Goal: Obtain resource: Download file/media

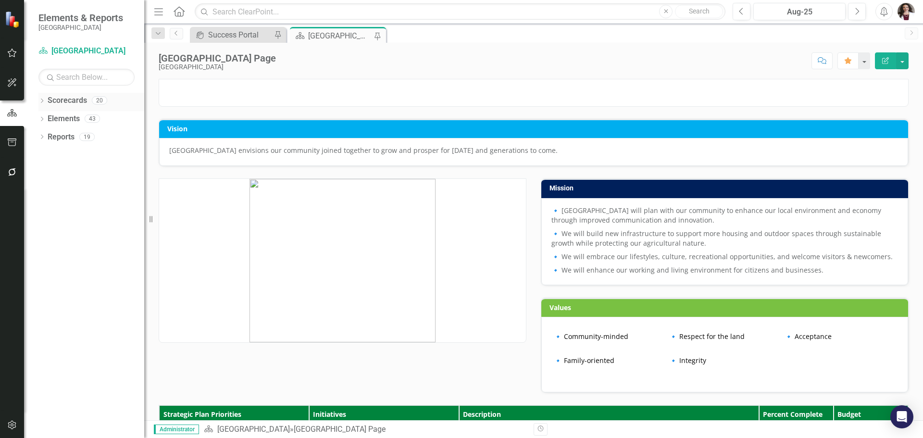
click at [41, 100] on icon "Dropdown" at bounding box center [41, 101] width 7 height 5
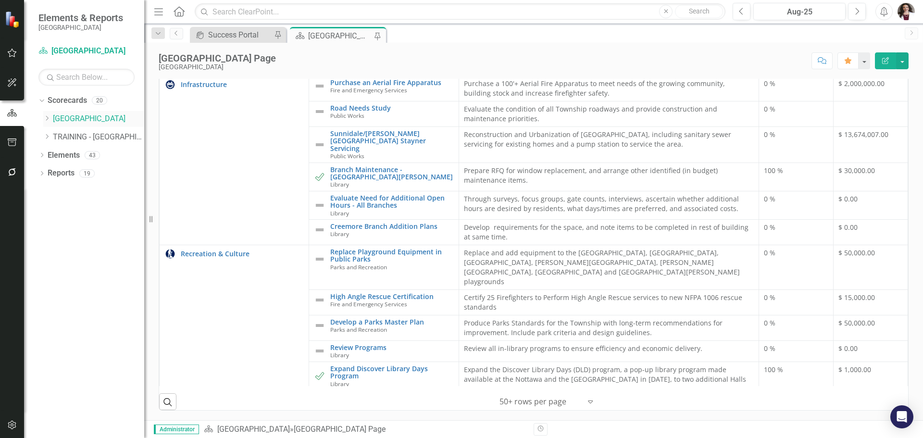
click at [65, 116] on link "[GEOGRAPHIC_DATA]" at bounding box center [98, 118] width 91 height 11
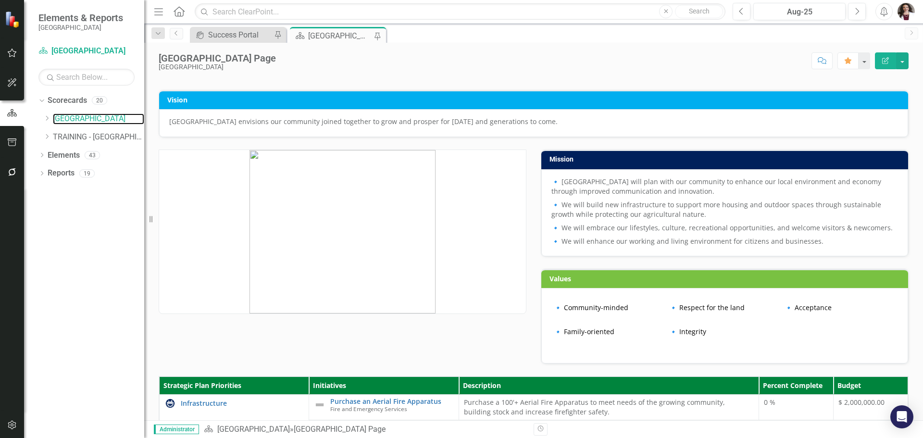
scroll to position [0, 0]
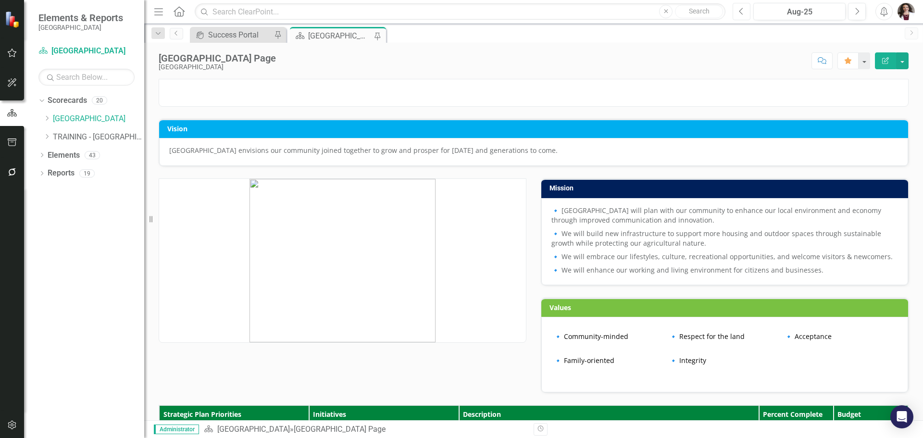
click at [741, 15] on icon "Previous" at bounding box center [741, 11] width 5 height 9
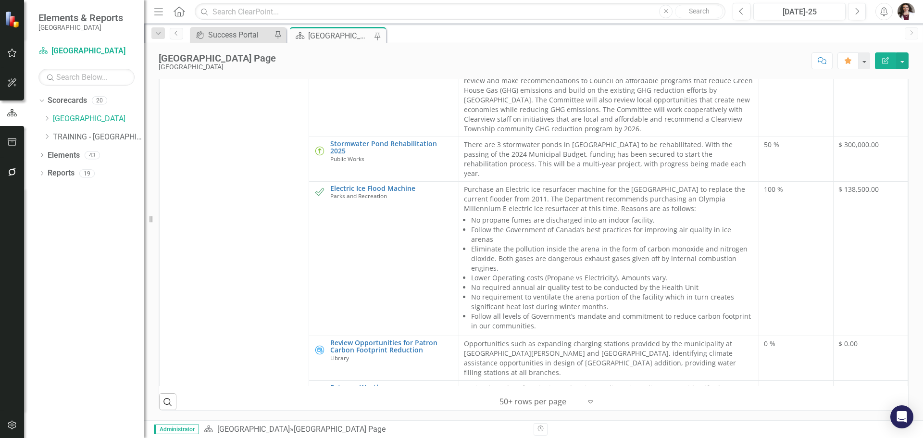
scroll to position [1116, 0]
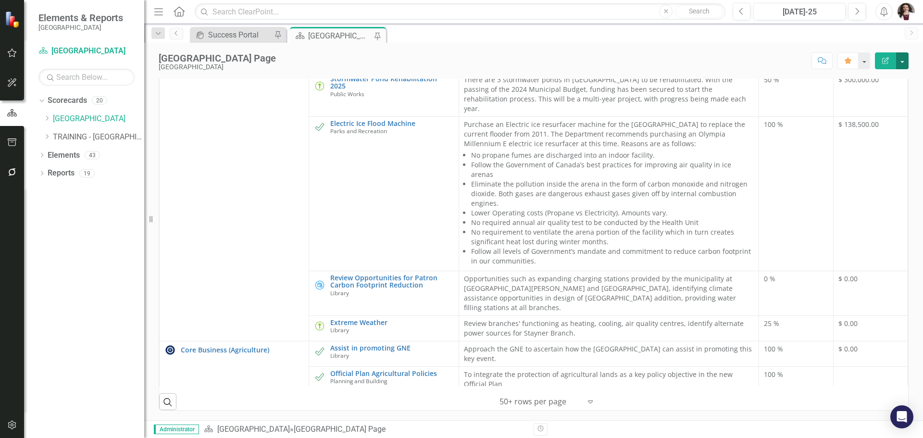
click at [907, 62] on button "button" at bounding box center [902, 60] width 13 height 17
click at [858, 134] on link "PDF Export to PDF" at bounding box center [869, 135] width 78 height 18
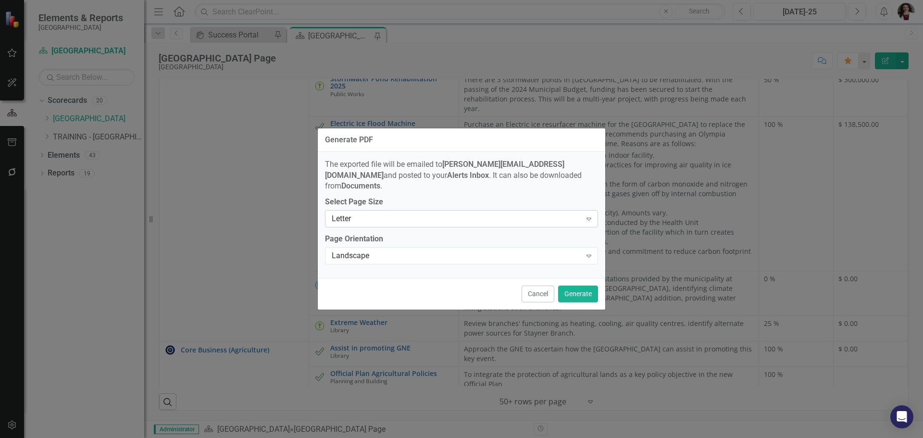
click at [393, 217] on div "Letter" at bounding box center [457, 218] width 250 height 11
click at [582, 291] on button "Generate" at bounding box center [578, 294] width 40 height 17
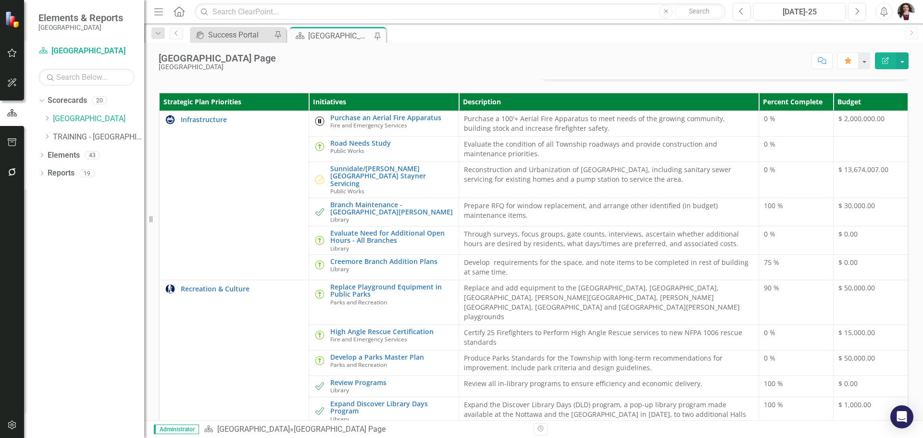
scroll to position [0, 0]
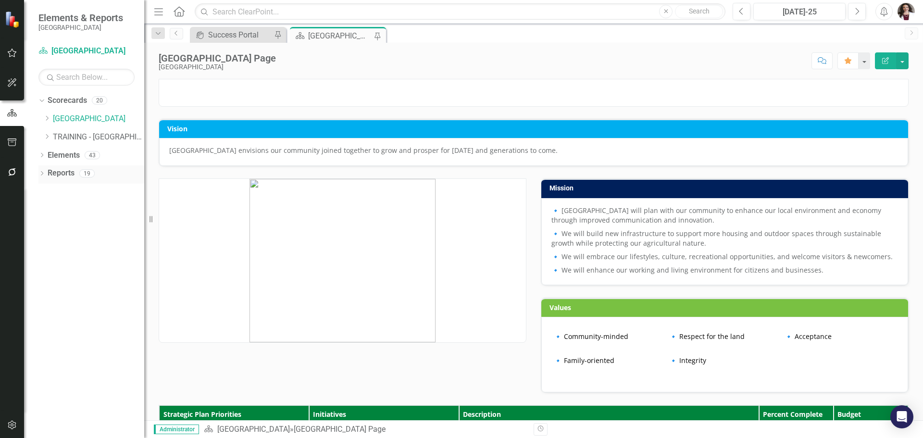
click at [43, 173] on icon "Dropdown" at bounding box center [41, 174] width 7 height 5
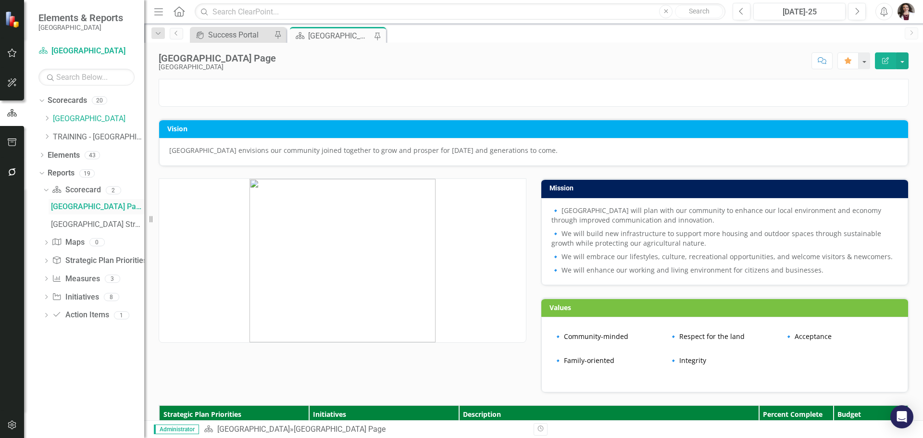
click at [93, 205] on div "[GEOGRAPHIC_DATA] Page" at bounding box center [97, 206] width 93 height 9
click at [904, 53] on button "button" at bounding box center [902, 60] width 13 height 17
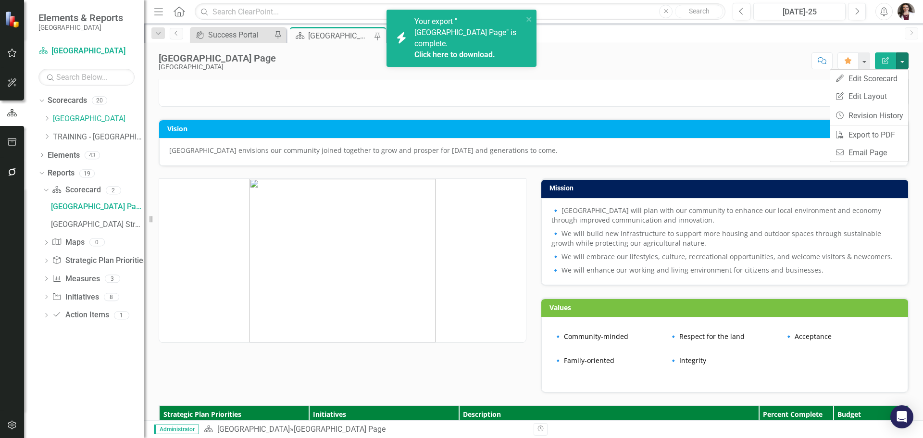
click at [464, 51] on link "Click here to download." at bounding box center [454, 54] width 81 height 9
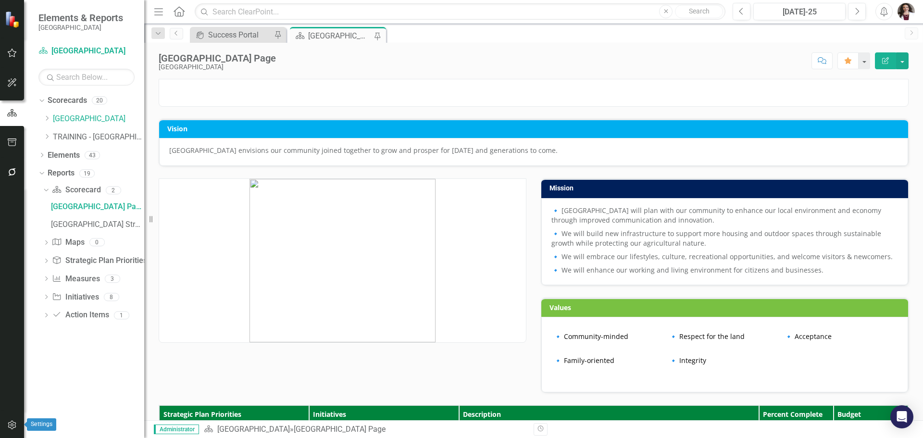
click at [13, 422] on icon "button" at bounding box center [12, 425] width 8 height 9
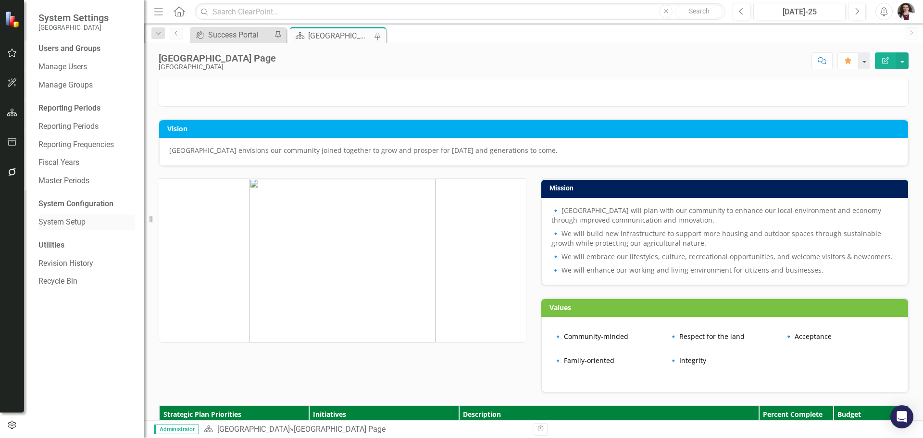
click at [66, 221] on link "System Setup" at bounding box center [86, 222] width 96 height 11
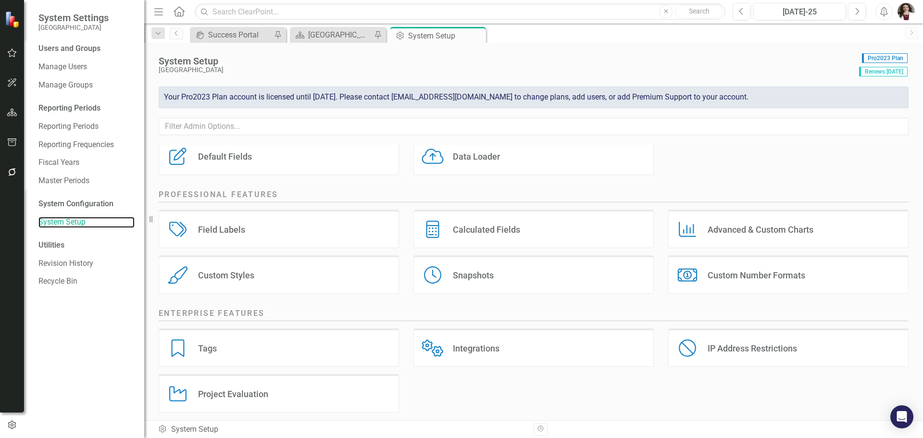
scroll to position [130, 0]
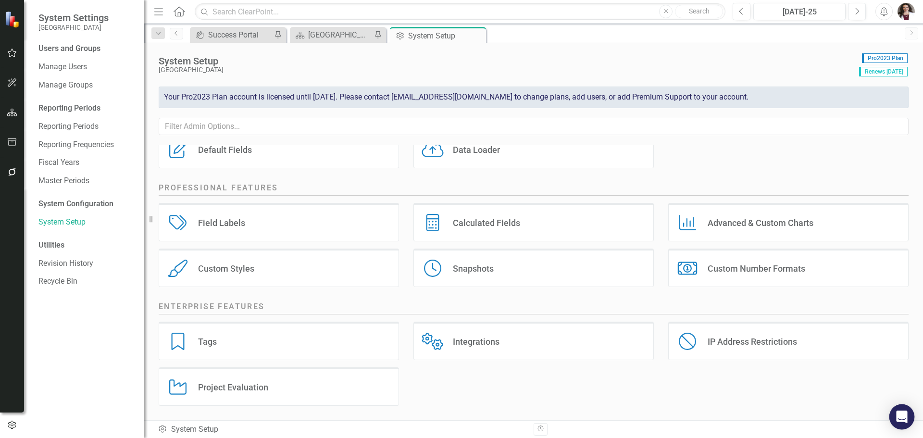
click at [907, 420] on div "Open Intercom Messenger" at bounding box center [902, 416] width 25 height 25
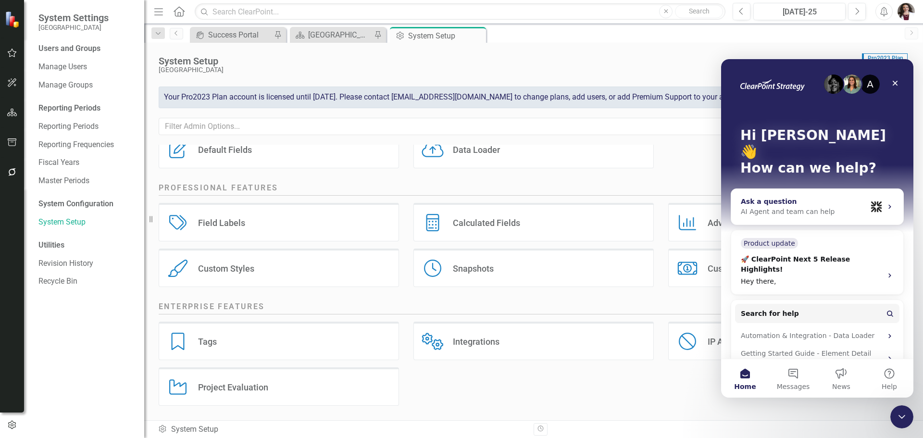
scroll to position [0, 0]
click at [795, 375] on button "Messages" at bounding box center [793, 378] width 48 height 38
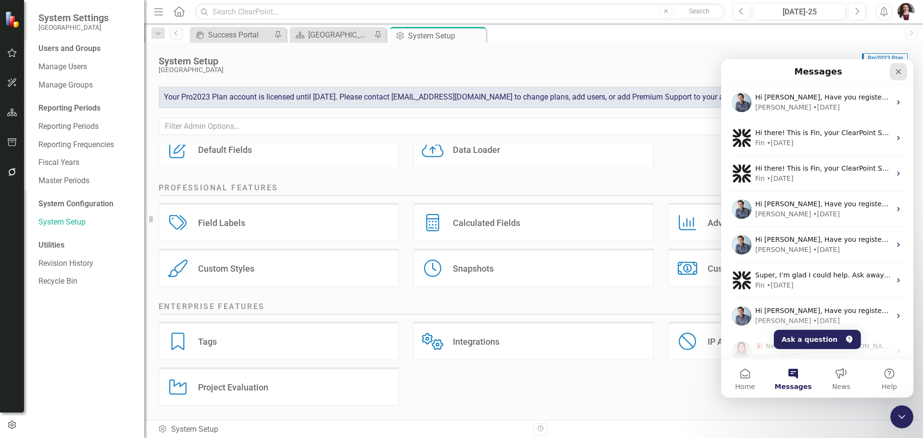
click at [897, 74] on icon "Close" at bounding box center [898, 71] width 5 height 5
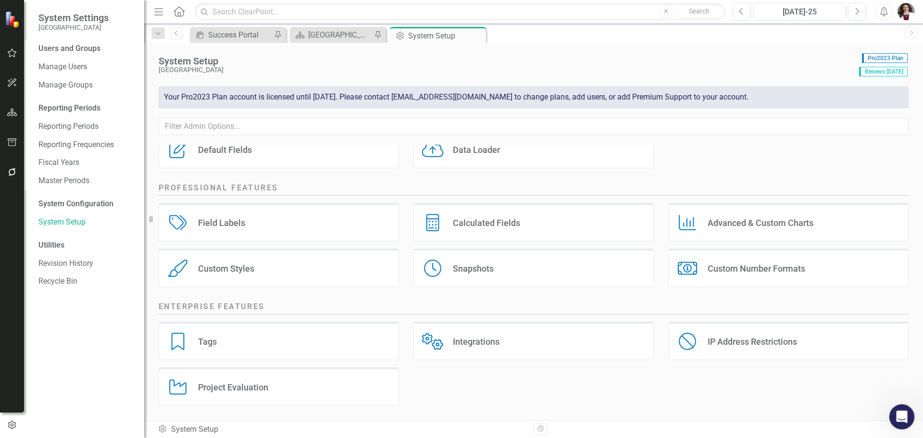
click at [904, 416] on icon "Open Intercom Messenger" at bounding box center [901, 416] width 16 height 16
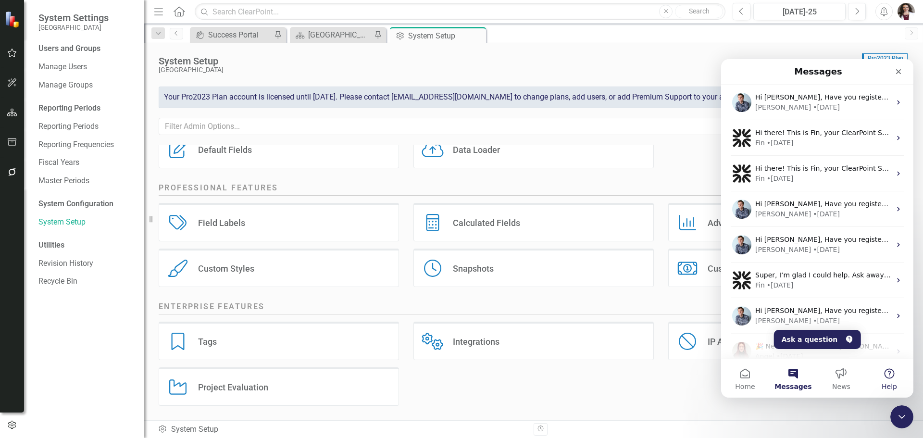
click at [893, 368] on button "Help" at bounding box center [890, 378] width 48 height 38
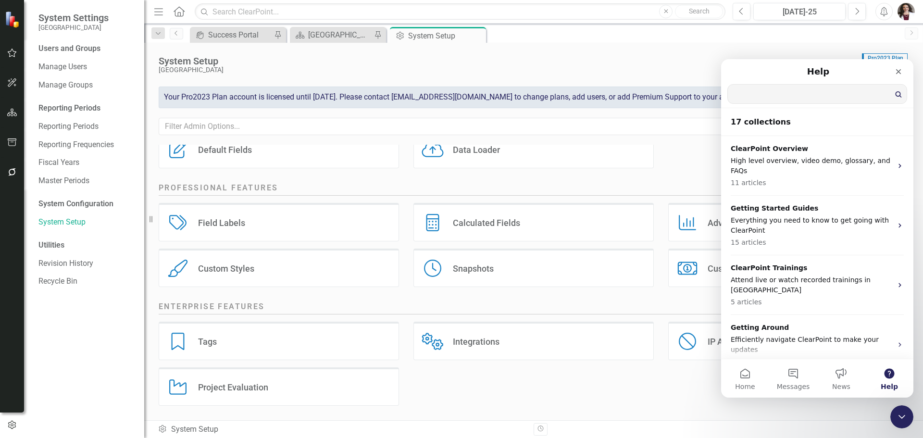
click at [769, 91] on input "Search for help" at bounding box center [817, 94] width 179 height 19
type input "w"
type input "export data"
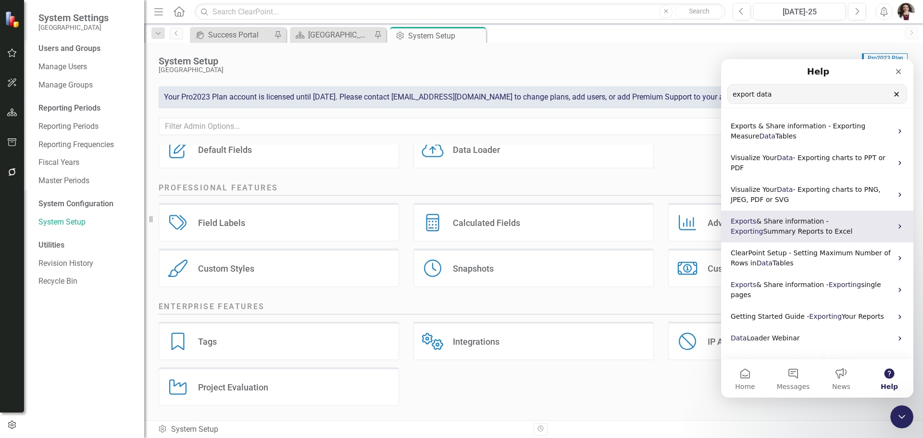
click at [763, 227] on span "Summary Reports to Excel" at bounding box center [807, 231] width 89 height 8
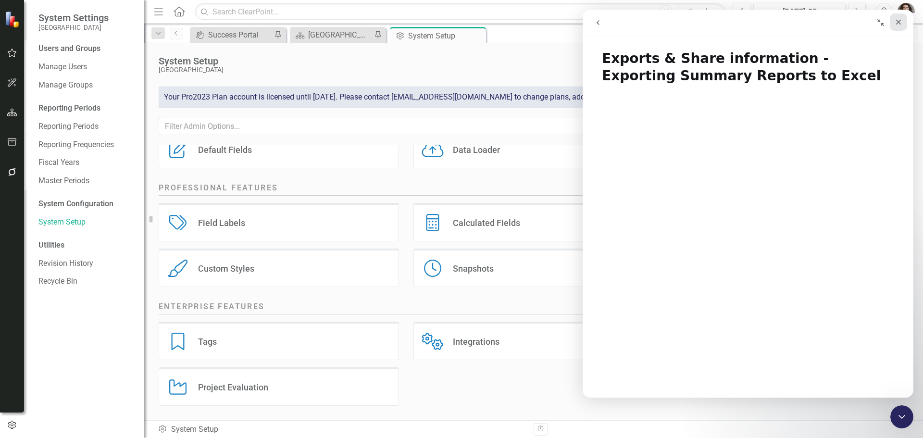
click at [901, 23] on icon "Close" at bounding box center [899, 22] width 8 height 8
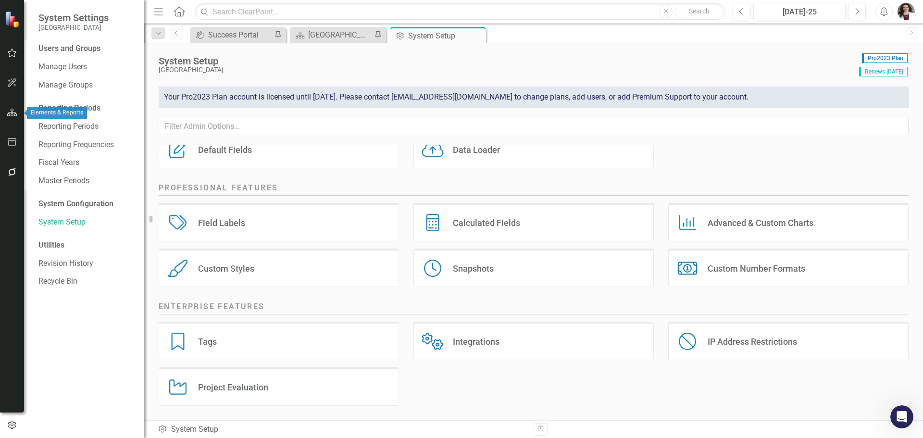
click at [13, 112] on icon "button" at bounding box center [12, 113] width 10 height 8
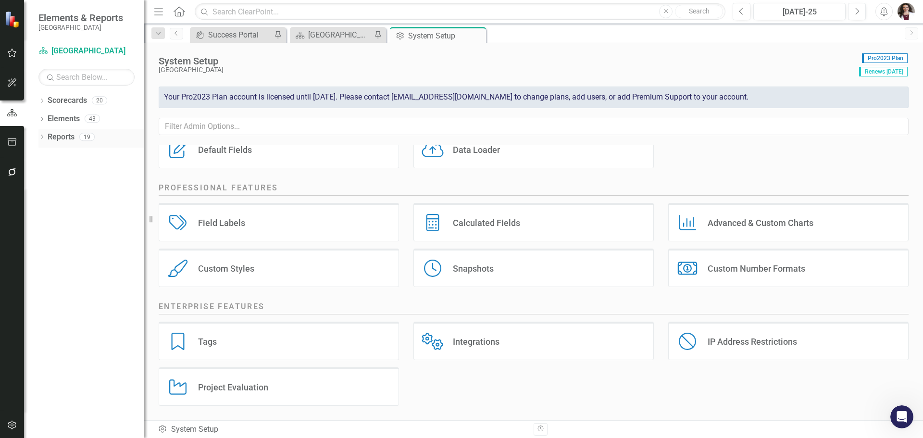
click at [41, 137] on icon "Dropdown" at bounding box center [41, 137] width 7 height 5
click at [68, 138] on link "Reports" at bounding box center [61, 137] width 27 height 11
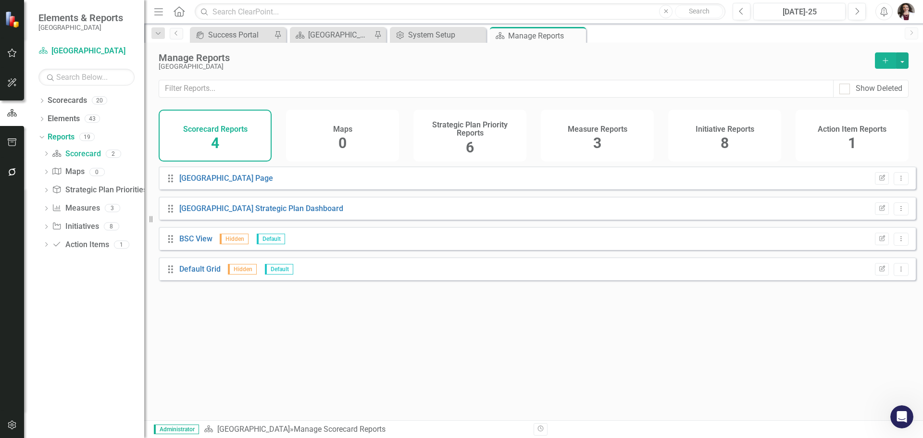
click at [474, 138] on div "6" at bounding box center [470, 148] width 8 height 21
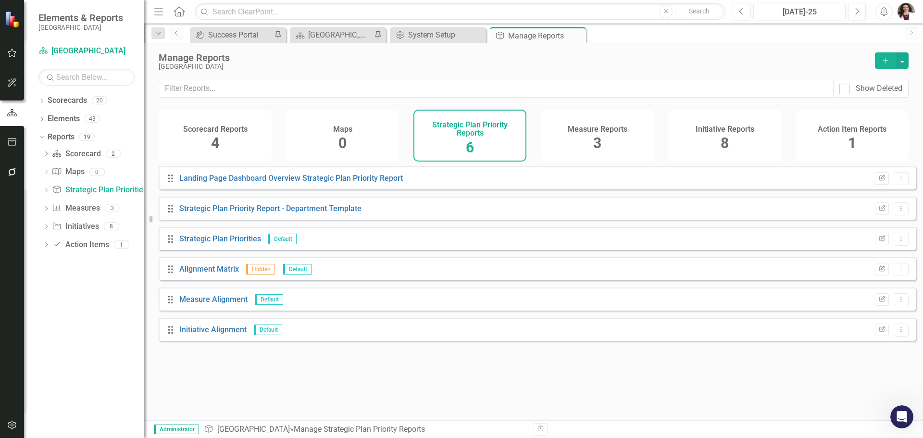
click at [724, 136] on span "8" at bounding box center [725, 143] width 8 height 17
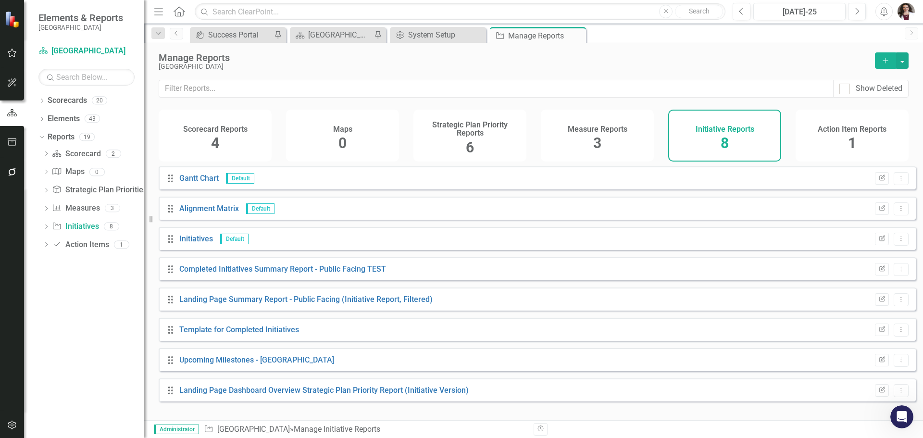
click at [209, 136] on div "Scorecard Reports 4" at bounding box center [215, 136] width 113 height 52
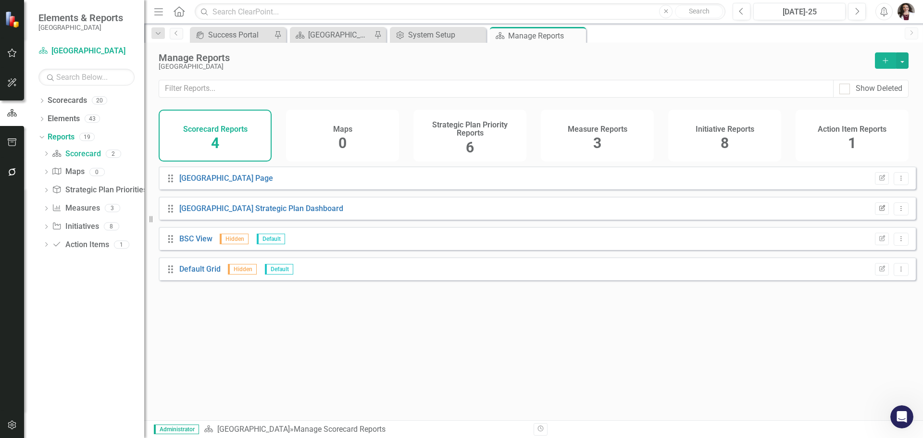
click at [875, 215] on button "Edit Report" at bounding box center [882, 208] width 14 height 13
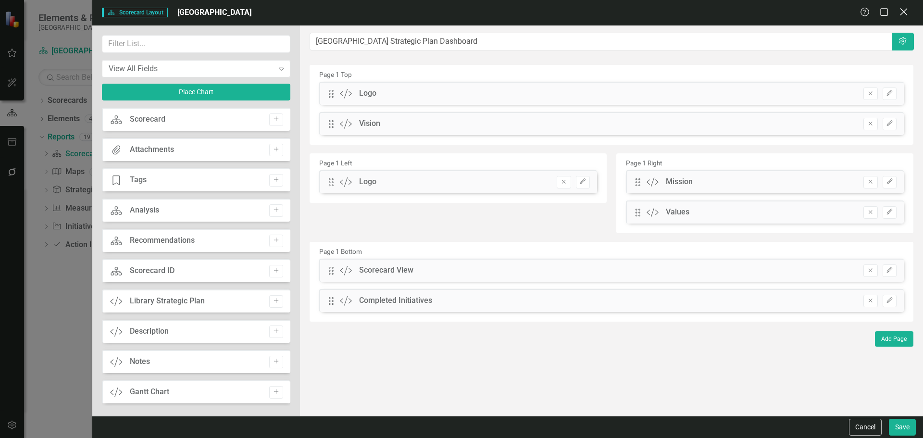
click at [906, 11] on icon "Close" at bounding box center [904, 11] width 12 height 9
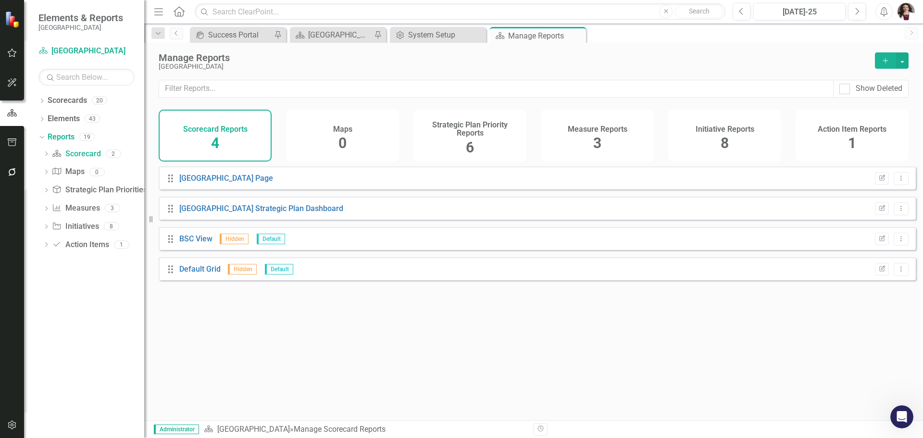
click at [588, 143] on div "Measure Reports 3" at bounding box center [597, 136] width 113 height 52
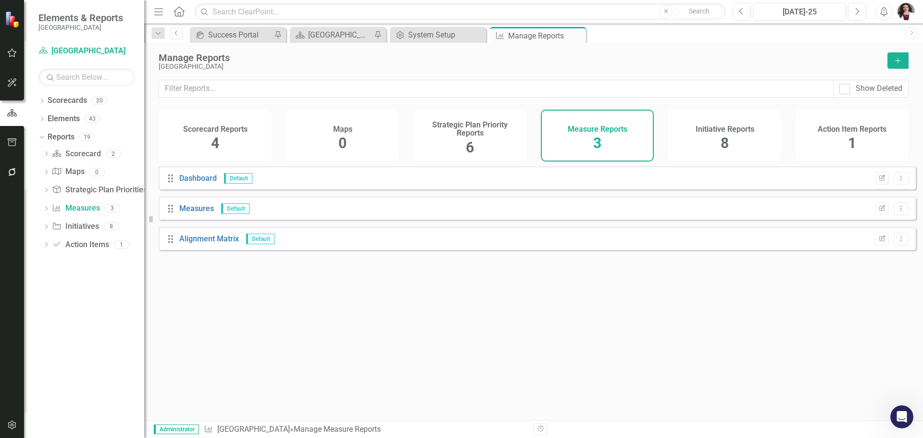
click at [730, 136] on div "Initiative Reports 8" at bounding box center [724, 136] width 113 height 52
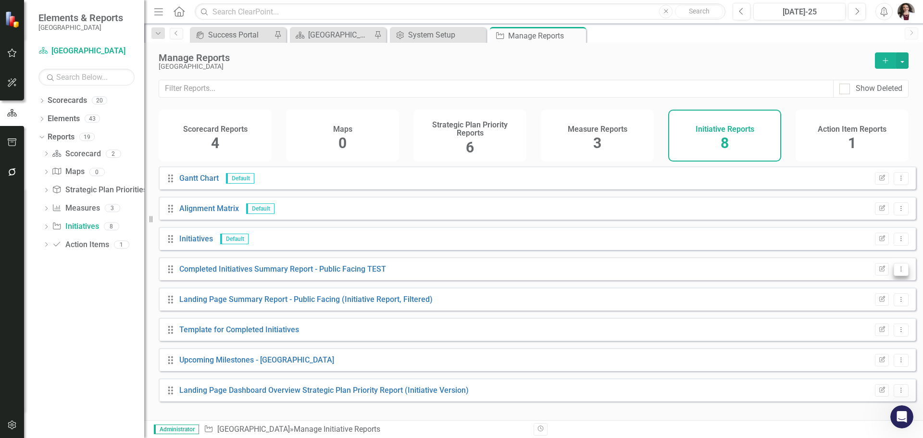
click at [897, 272] on icon "Dropdown Menu" at bounding box center [901, 269] width 8 height 6
click at [814, 279] on div "Drag Completed Initiatives Summary Report - Public Facing TEST Edit Report Drop…" at bounding box center [537, 268] width 757 height 23
click at [289, 274] on link "Completed Initiatives Summary Report - Public Facing TEST" at bounding box center [282, 268] width 207 height 9
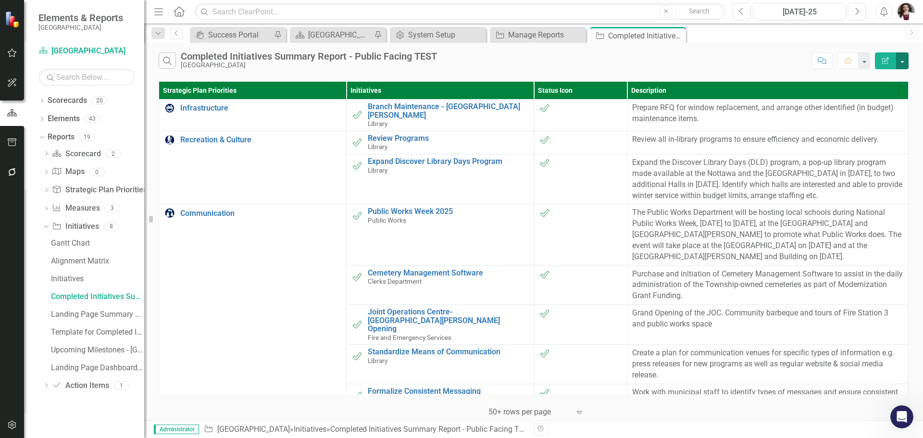
click at [901, 60] on button "button" at bounding box center [902, 60] width 13 height 17
click at [872, 117] on link "Excel Export to Excel" at bounding box center [870, 116] width 76 height 18
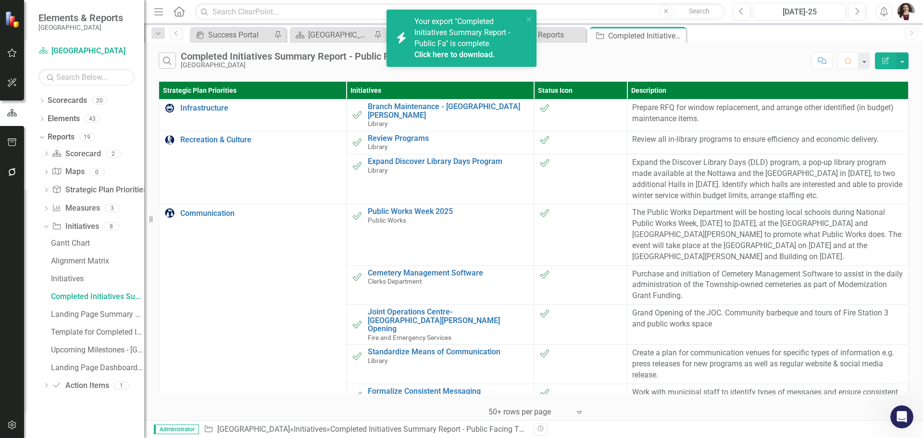
click at [467, 54] on link "Click here to download." at bounding box center [454, 54] width 81 height 9
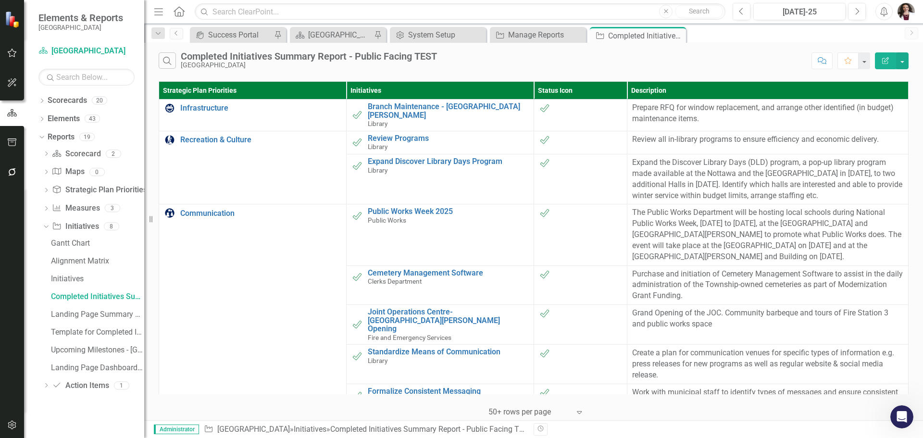
click at [593, 68] on div "Search Completed Initiatives Summary Report - Public Facing TEST Clearview Town…" at bounding box center [483, 60] width 648 height 16
click at [537, 38] on div "Manage Reports" at bounding box center [539, 35] width 63 height 12
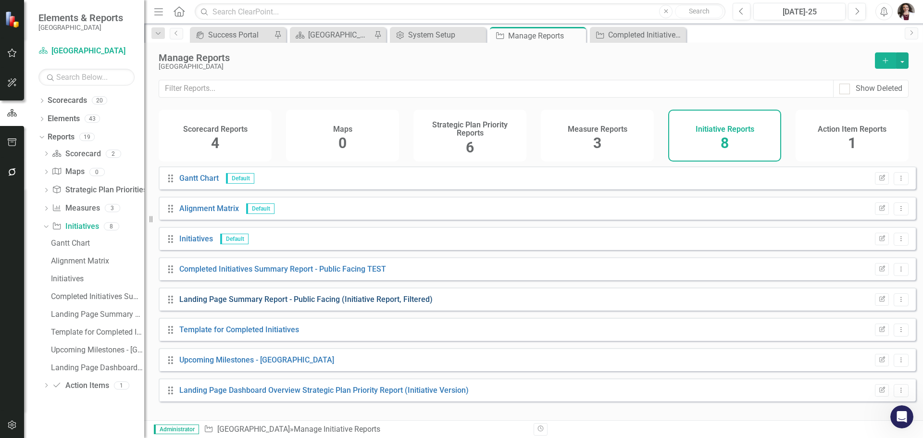
click at [336, 304] on link "Landing Page Summary Report - Public Facing (Initiative Report, Filtered)" at bounding box center [305, 299] width 253 height 9
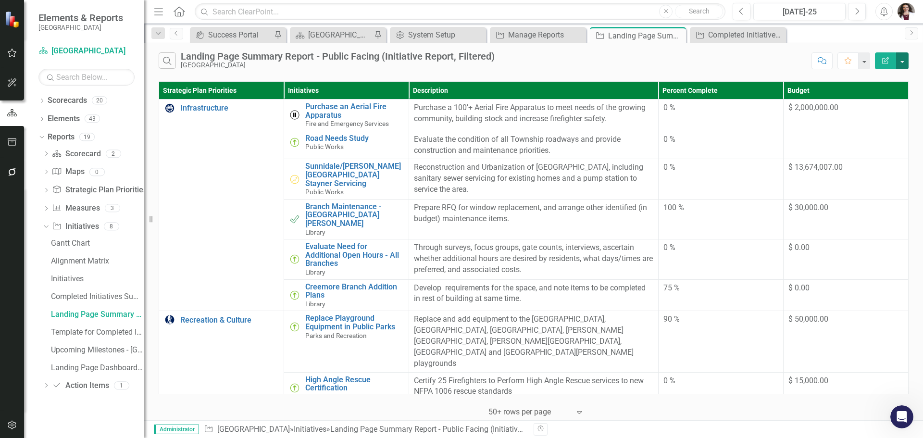
click at [901, 63] on button "button" at bounding box center [902, 60] width 13 height 17
click at [868, 117] on link "Excel Export to Excel" at bounding box center [870, 116] width 76 height 18
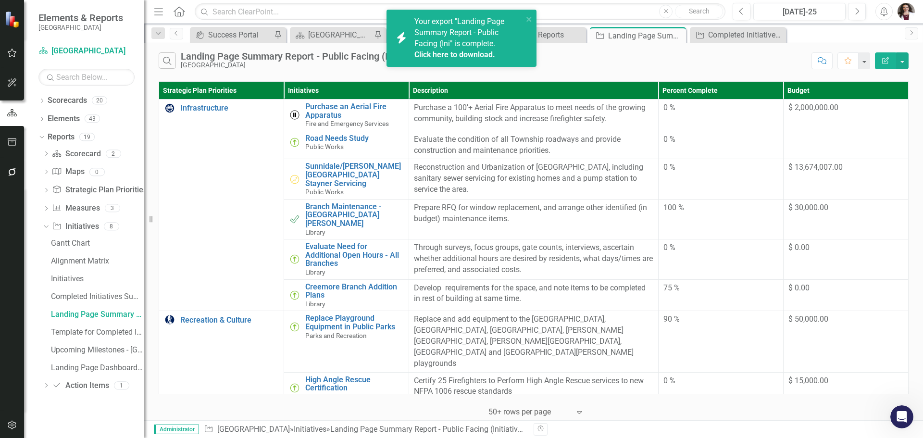
click at [430, 51] on link "Click here to download." at bounding box center [454, 54] width 81 height 9
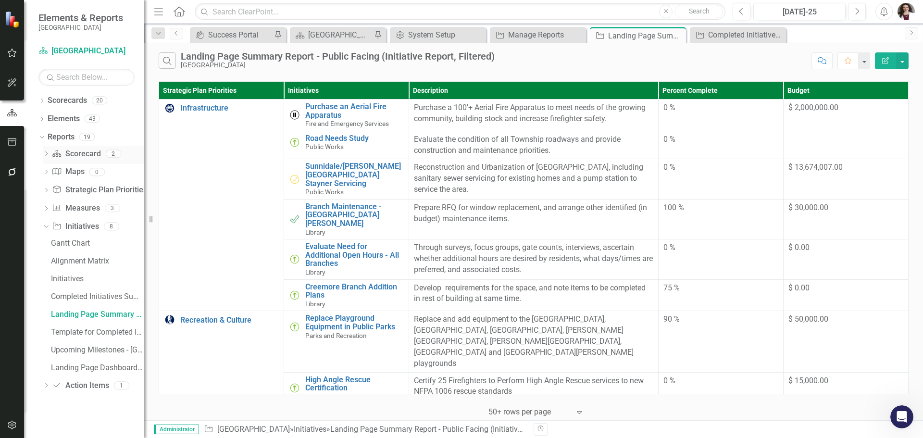
click at [71, 152] on link "Scorecard Scorecard" at bounding box center [76, 154] width 49 height 11
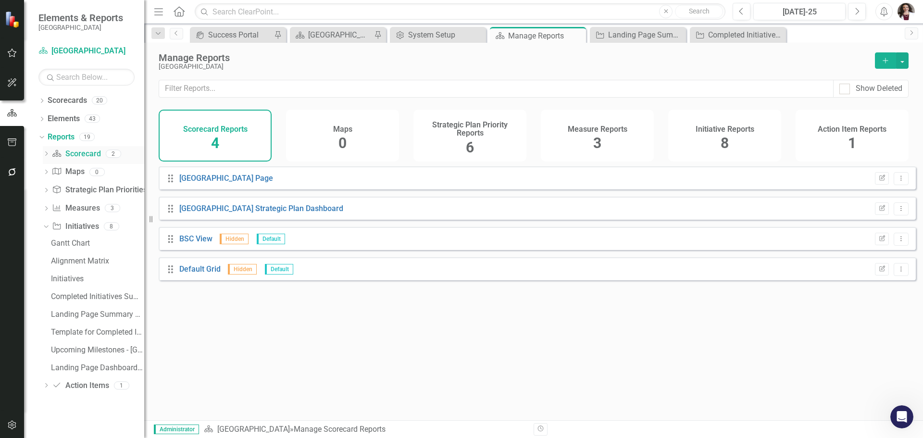
click at [45, 152] on icon "Dropdown" at bounding box center [46, 154] width 7 height 5
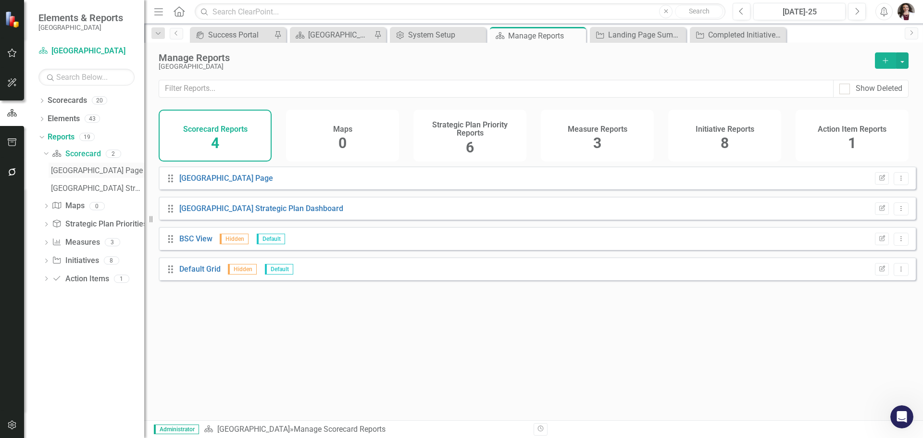
click at [92, 174] on div "[GEOGRAPHIC_DATA] Page" at bounding box center [97, 170] width 93 height 9
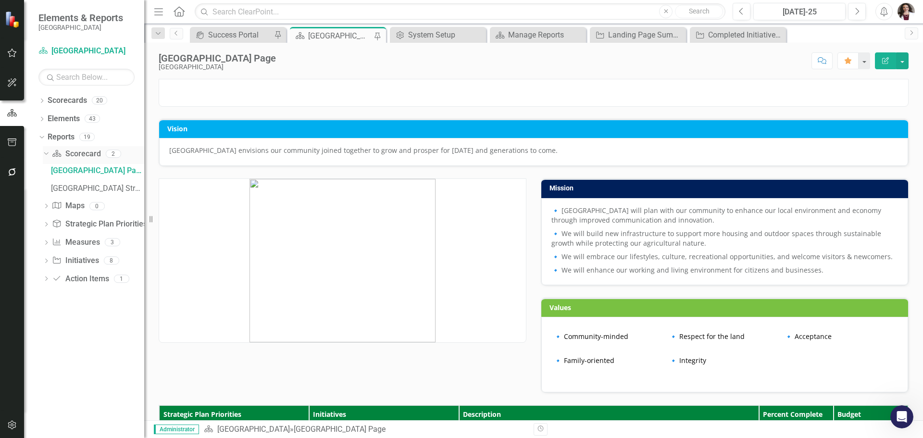
click at [47, 153] on icon at bounding box center [46, 153] width 4 height 2
click at [40, 100] on icon "Dropdown" at bounding box center [41, 101] width 7 height 5
click at [47, 117] on icon at bounding box center [47, 118] width 2 height 5
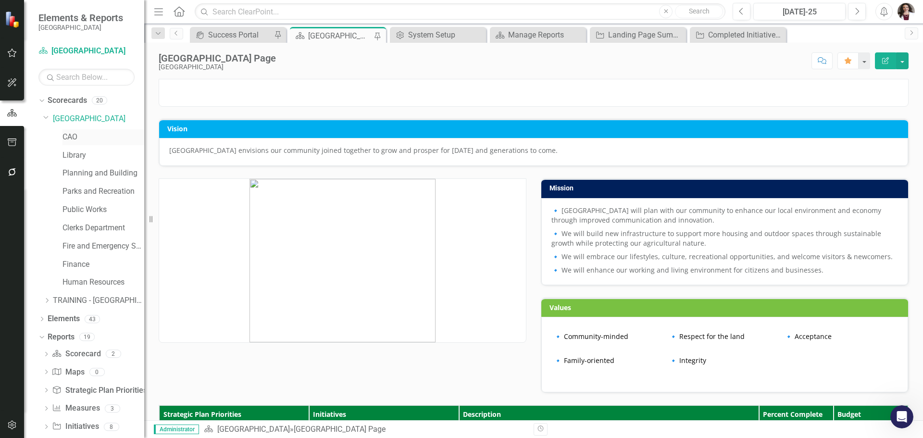
click at [72, 138] on link "CAO" at bounding box center [104, 137] width 82 height 11
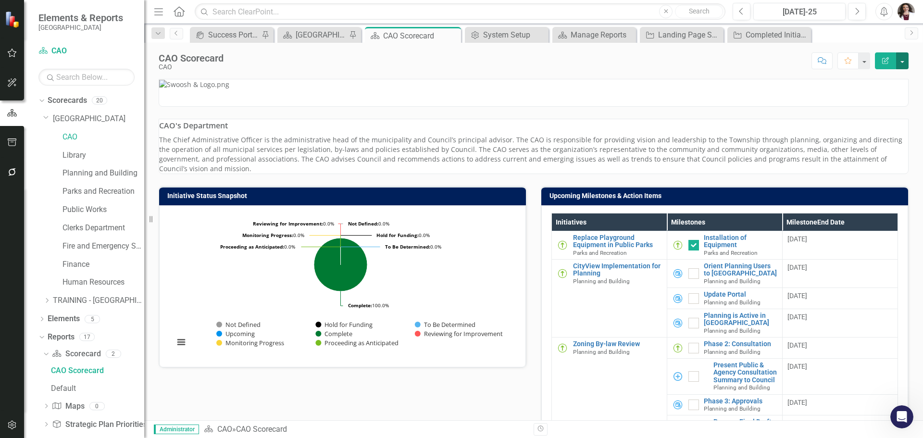
click at [904, 62] on button "button" at bounding box center [902, 60] width 13 height 17
click at [504, 34] on div "System Setup" at bounding box center [508, 35] width 51 height 12
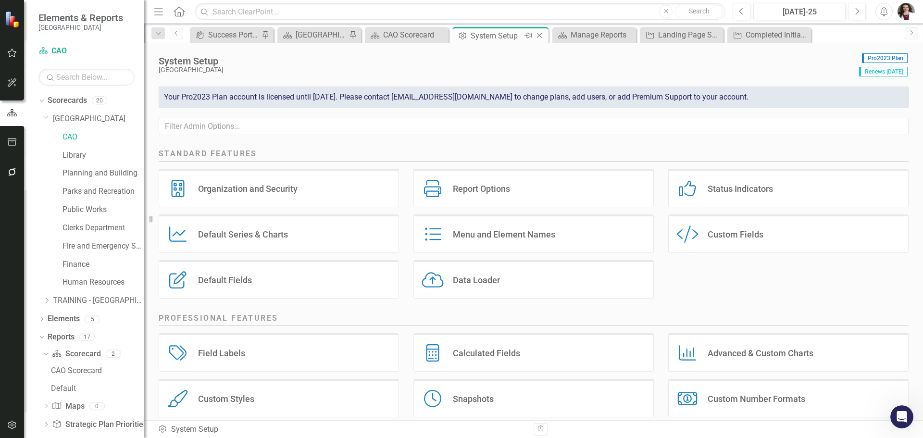
drag, startPoint x: 507, startPoint y: 34, endPoint x: 543, endPoint y: 31, distance: 36.2
click at [543, 31] on div "Close" at bounding box center [540, 36] width 12 height 12
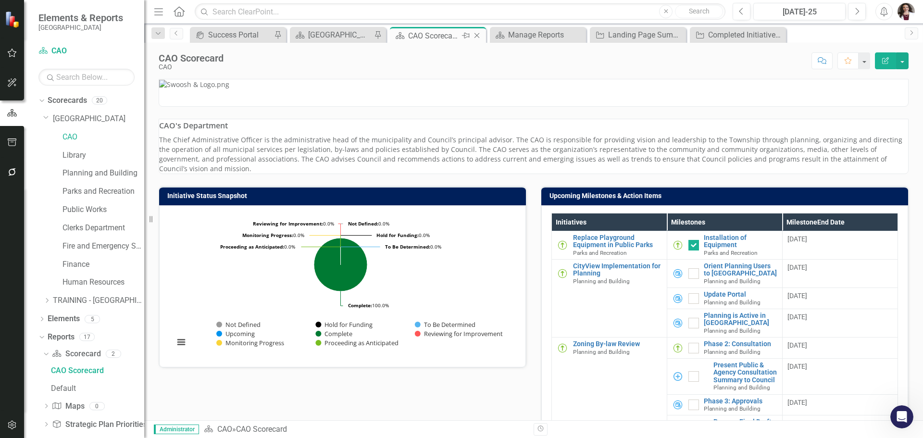
click at [478, 34] on icon "Close" at bounding box center [477, 36] width 10 height 8
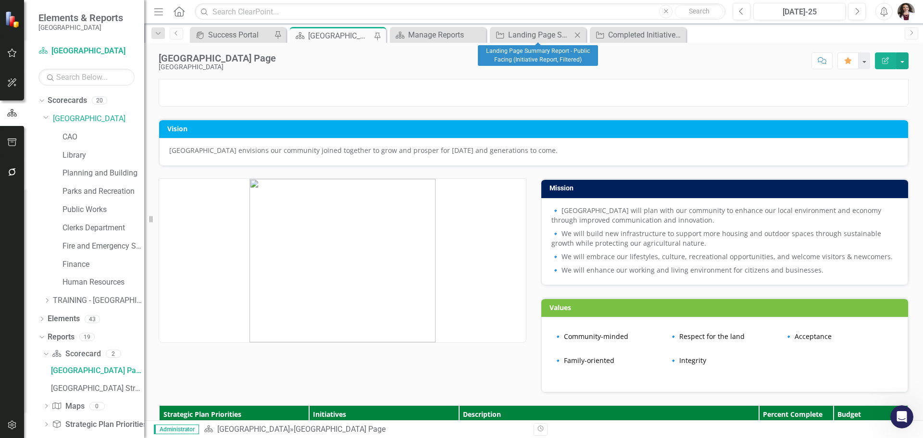
click at [580, 34] on icon "Close" at bounding box center [578, 35] width 10 height 8
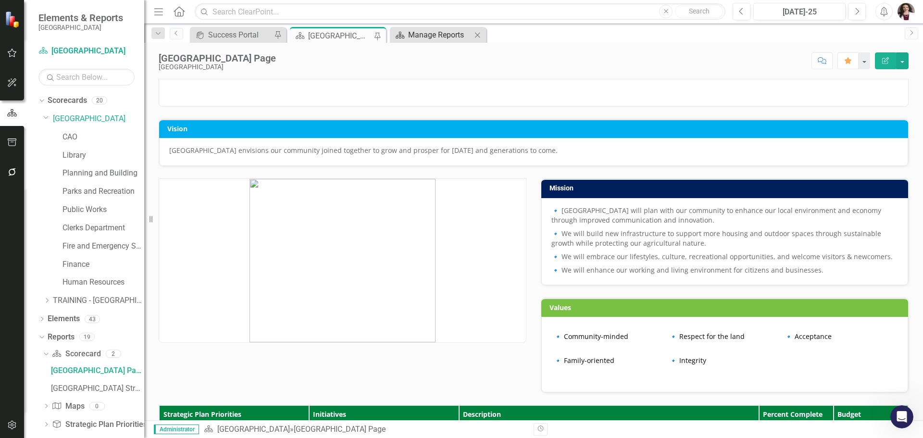
click at [450, 34] on div "Manage Reports" at bounding box center [439, 35] width 63 height 12
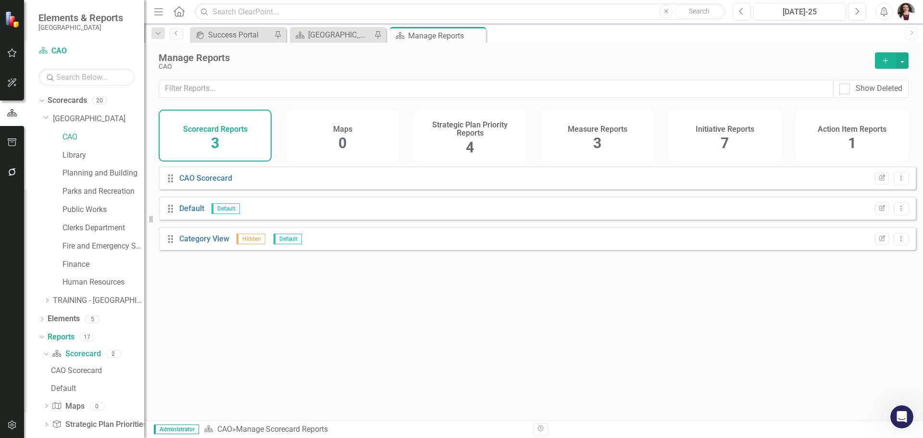
click at [728, 133] on div "7" at bounding box center [725, 143] width 8 height 21
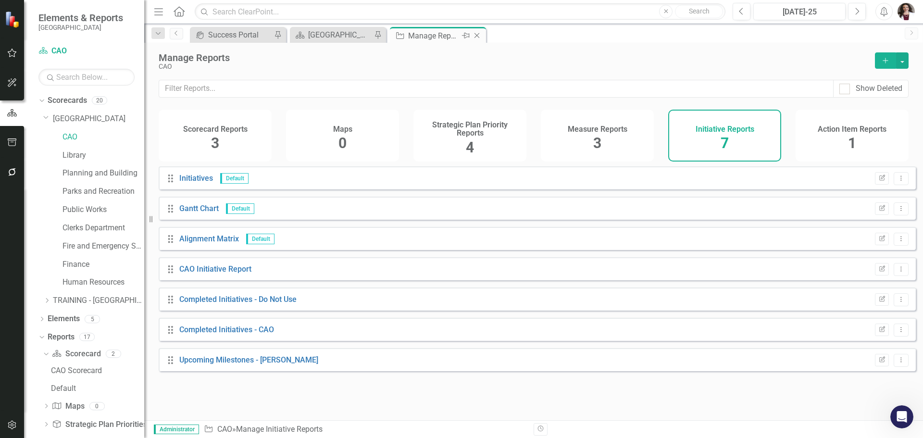
click at [478, 37] on icon at bounding box center [477, 35] width 5 height 5
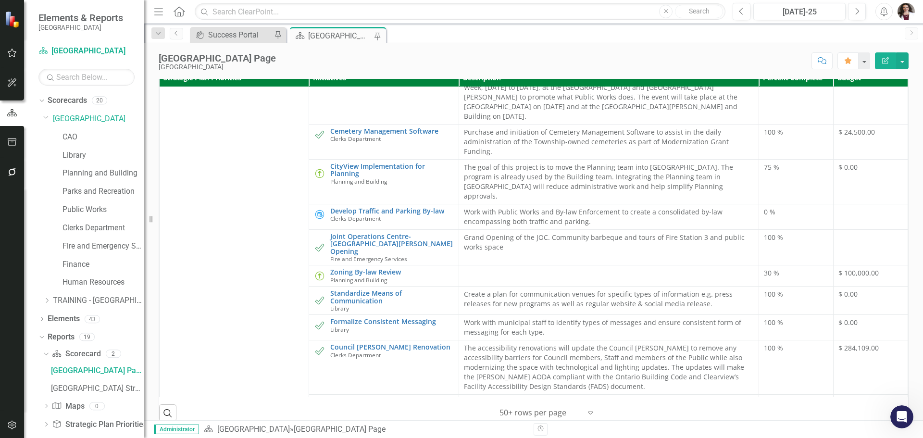
scroll to position [433, 0]
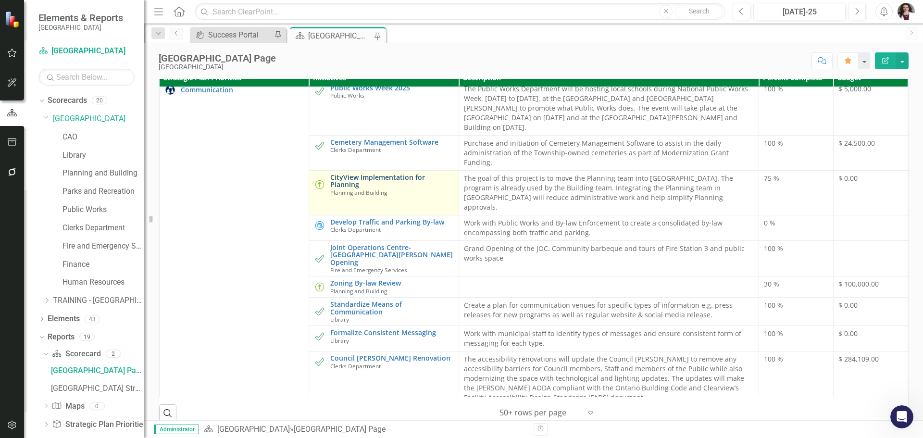
click at [390, 188] on link "CityView Implementation for Planning" at bounding box center [391, 181] width 123 height 15
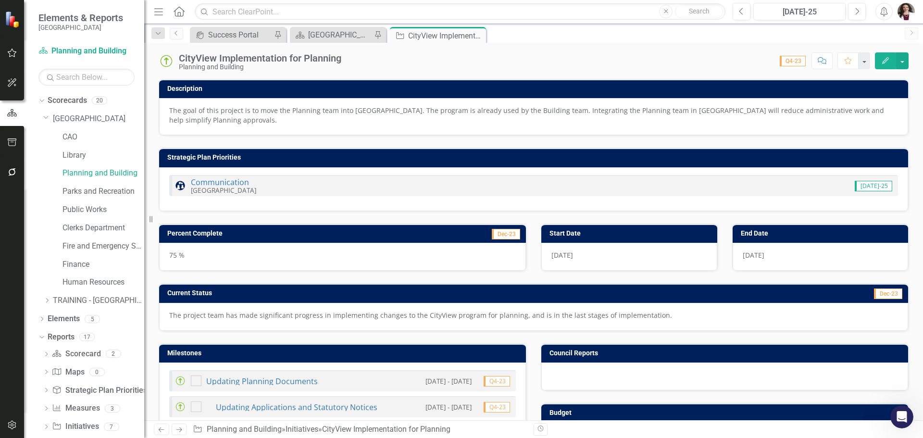
checkbox input "true"
click at [902, 61] on button "button" at bounding box center [902, 60] width 13 height 17
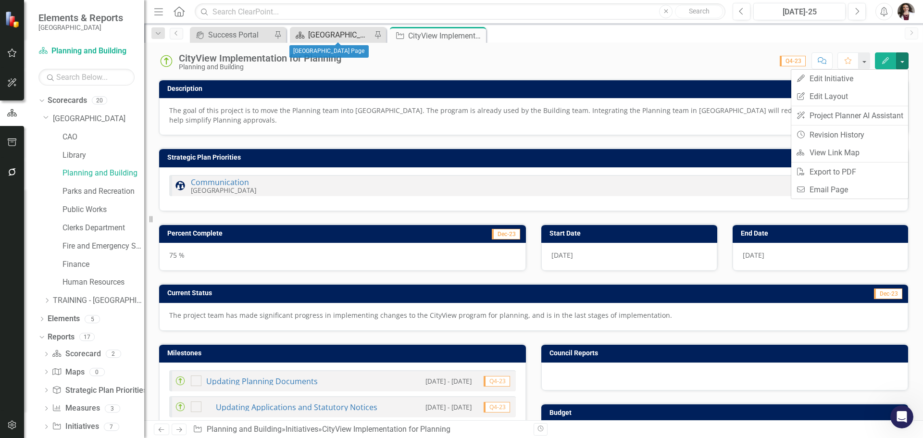
click at [341, 35] on div "[GEOGRAPHIC_DATA] Page" at bounding box center [339, 35] width 63 height 12
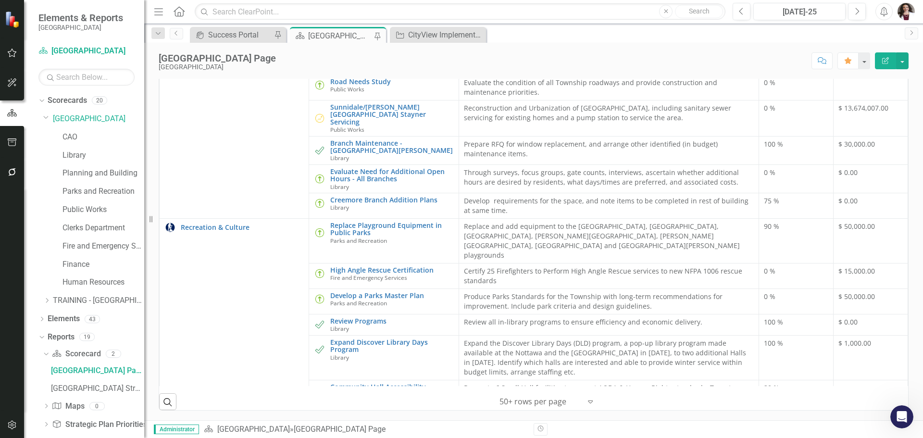
scroll to position [48, 0]
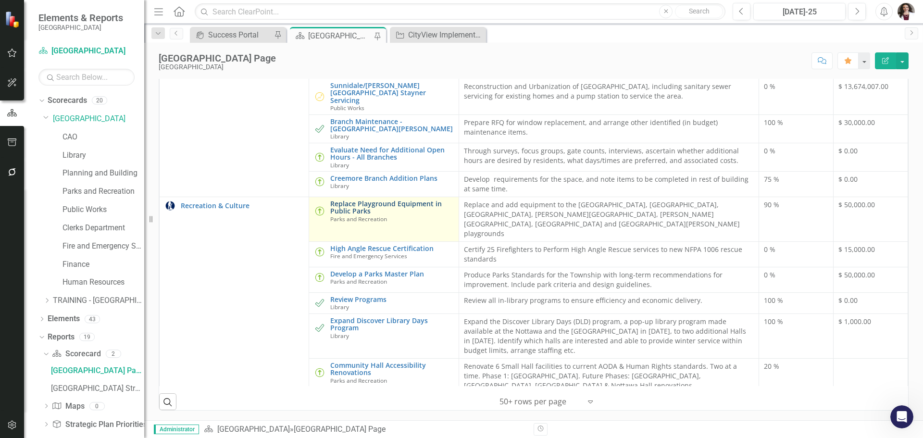
click at [372, 215] on link "Replace Playground Equipment in Public Parks" at bounding box center [391, 207] width 123 height 15
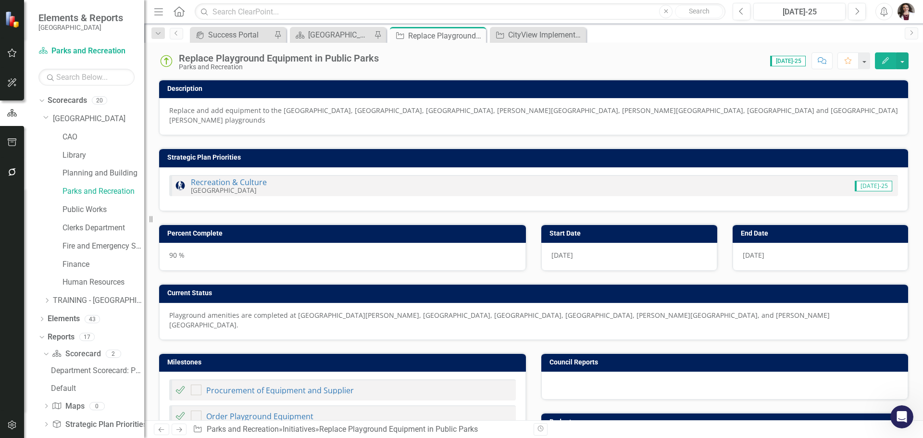
checkbox input "true"
click at [477, 36] on icon at bounding box center [477, 35] width 5 height 5
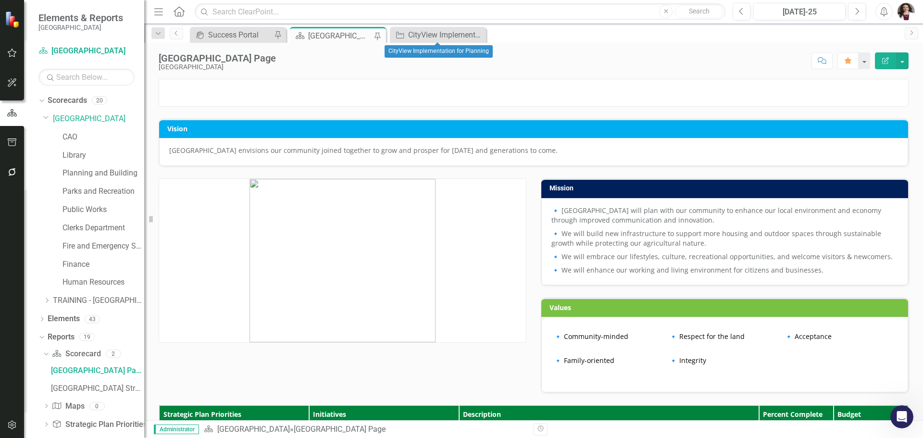
drag, startPoint x: 477, startPoint y: 36, endPoint x: 440, endPoint y: 26, distance: 38.8
click at [0, 0] on icon "Close" at bounding box center [0, 0] width 0 height 0
click at [906, 13] on img "button" at bounding box center [906, 11] width 17 height 17
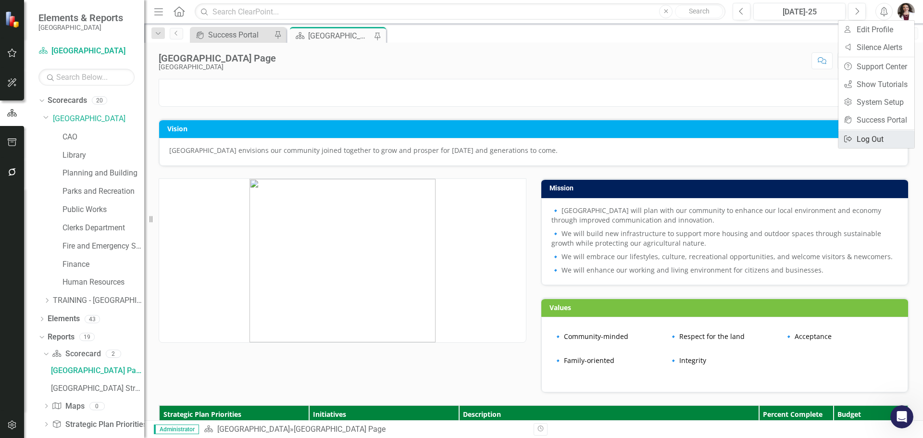
click at [861, 138] on link "Logout Log Out" at bounding box center [877, 139] width 76 height 18
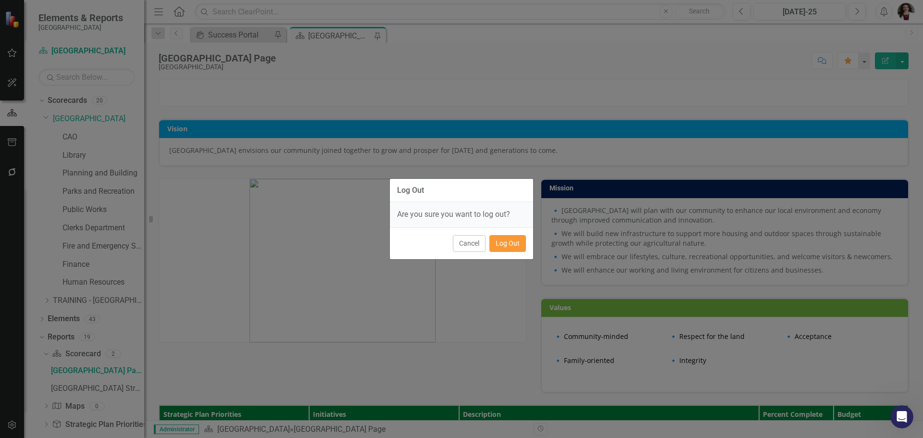
drag, startPoint x: 509, startPoint y: 246, endPoint x: 407, endPoint y: 9, distance: 258.3
click at [509, 246] on button "Log Out" at bounding box center [508, 243] width 37 height 17
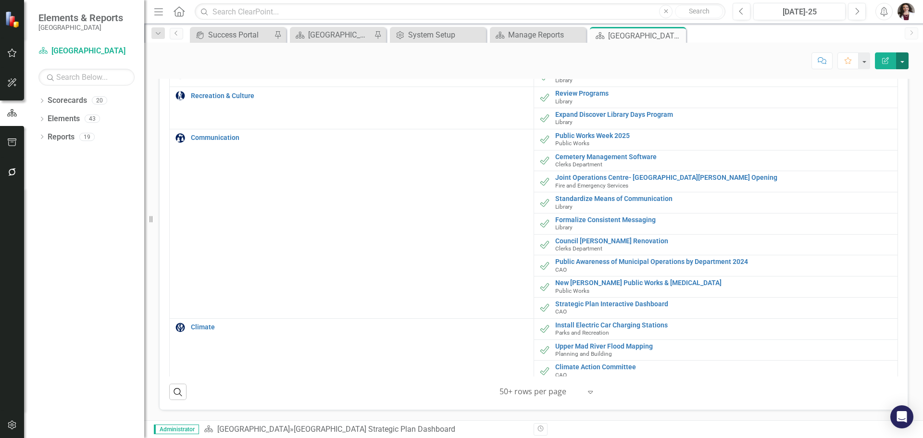
click at [903, 64] on button "button" at bounding box center [902, 60] width 13 height 17
